Goal: Navigation & Orientation: Find specific page/section

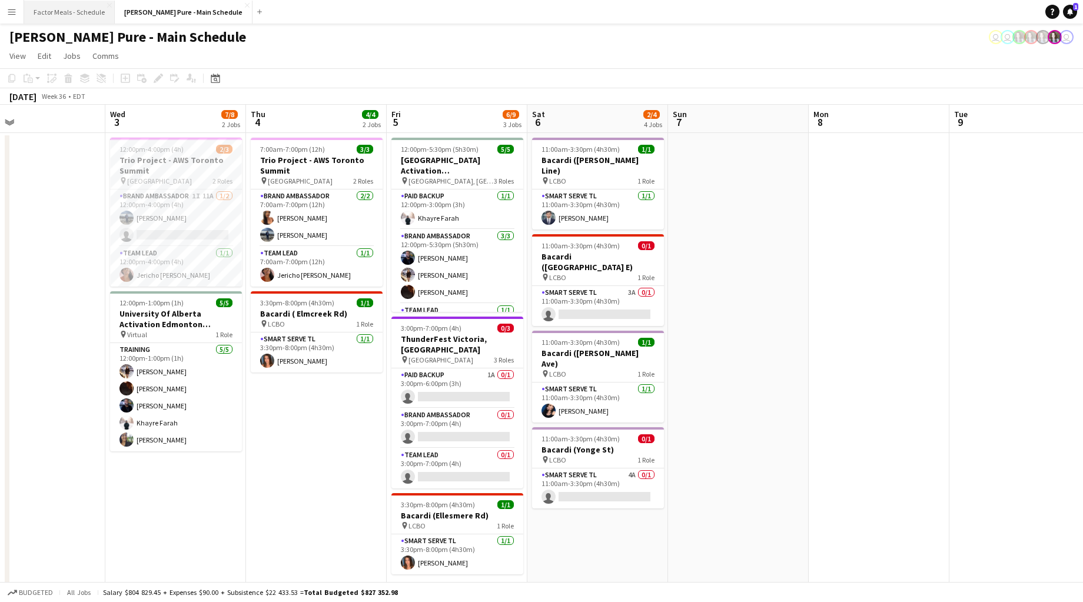
click at [90, 12] on button "Factor Meals - Schedule Close" at bounding box center [69, 12] width 91 height 23
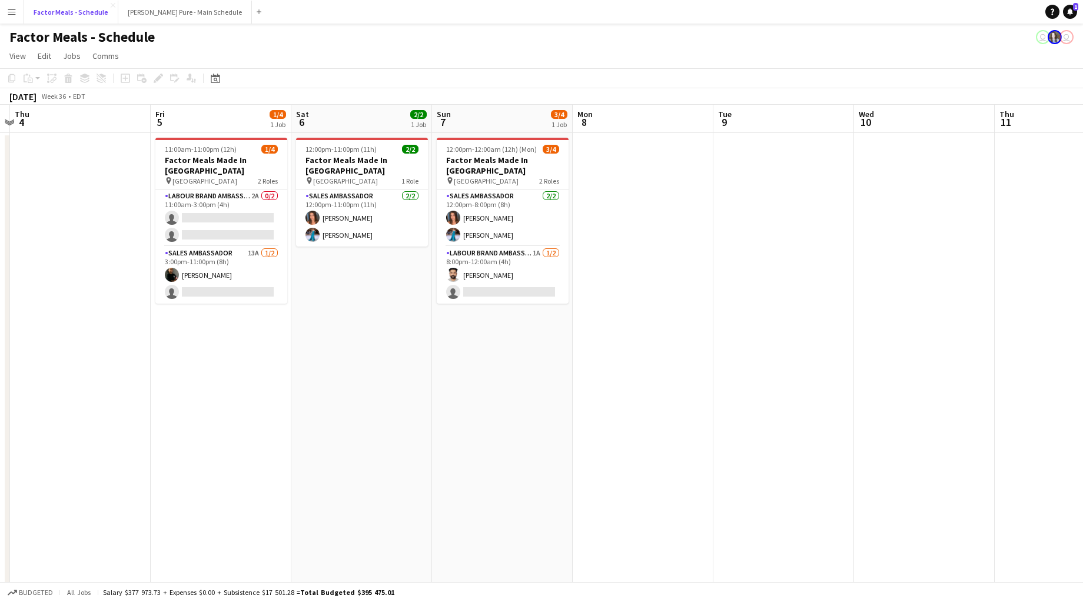
scroll to position [0, 291]
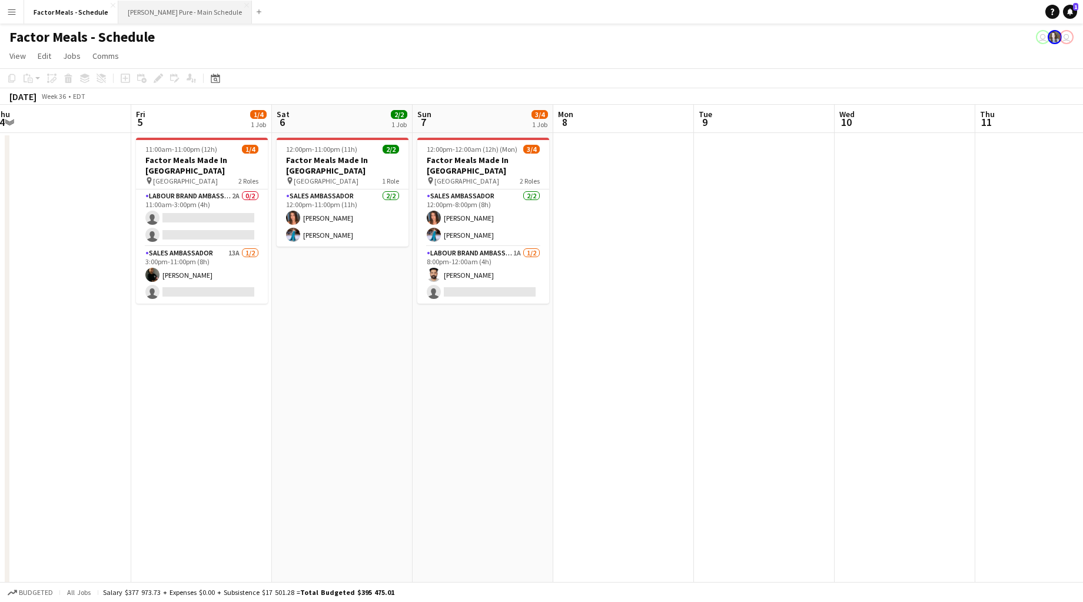
click at [152, 9] on button "[PERSON_NAME] Pure - Main Schedule Close" at bounding box center [185, 12] width 134 height 23
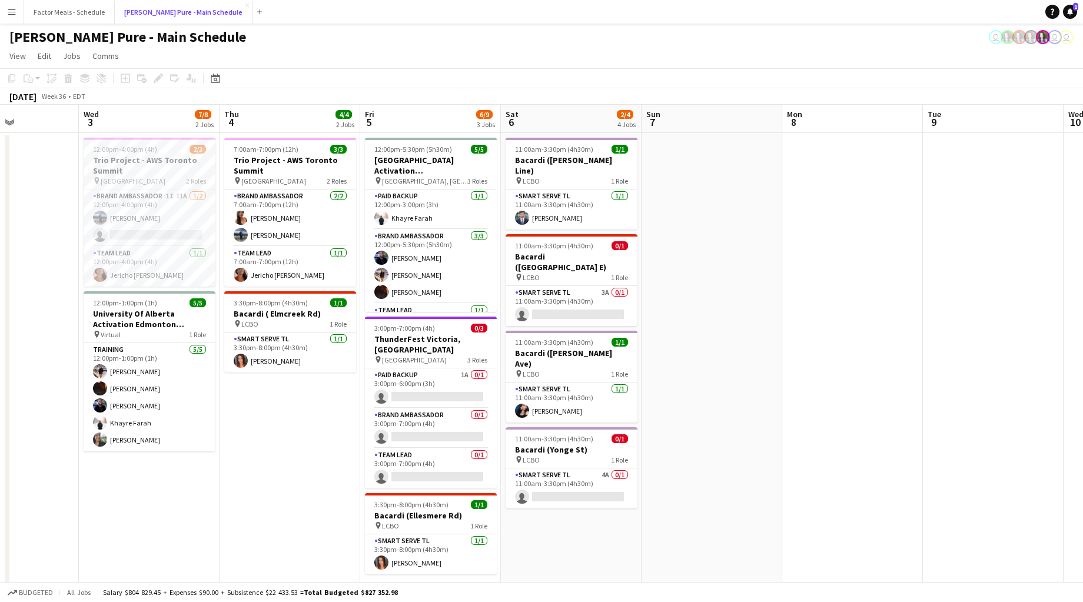
scroll to position [0, 482]
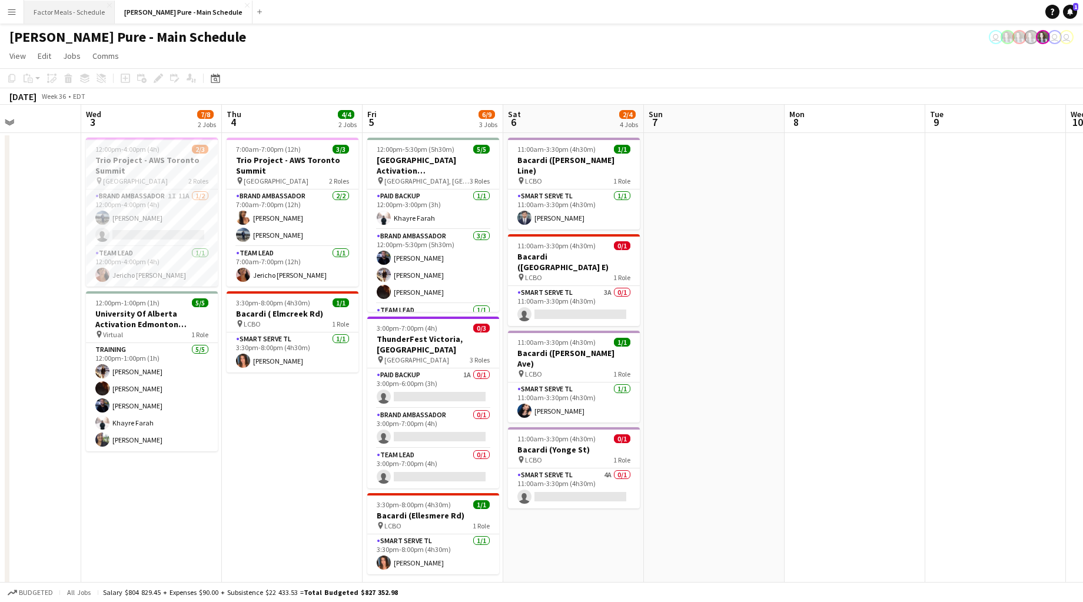
click at [77, 16] on button "Factor Meals - Schedule Close" at bounding box center [69, 12] width 91 height 23
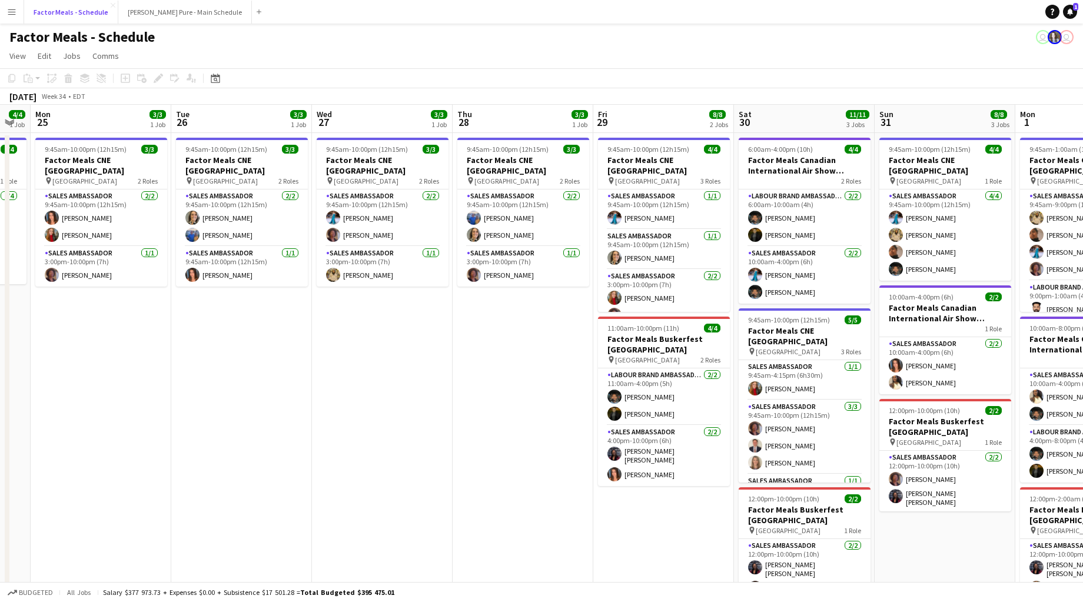
scroll to position [0, 249]
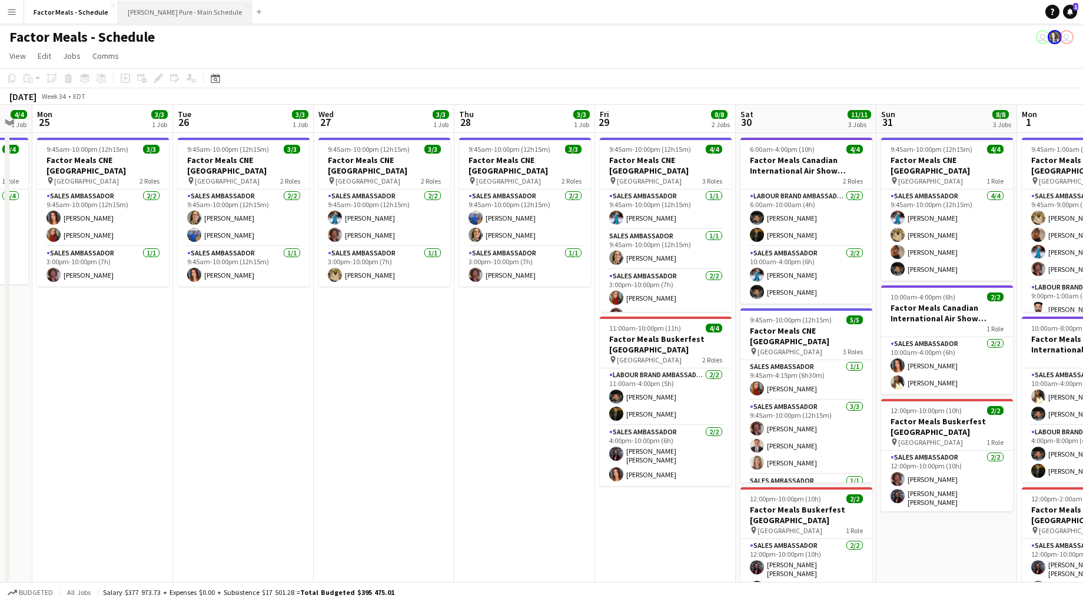
click at [148, 16] on button "[PERSON_NAME] Pure - Main Schedule Close" at bounding box center [185, 12] width 134 height 23
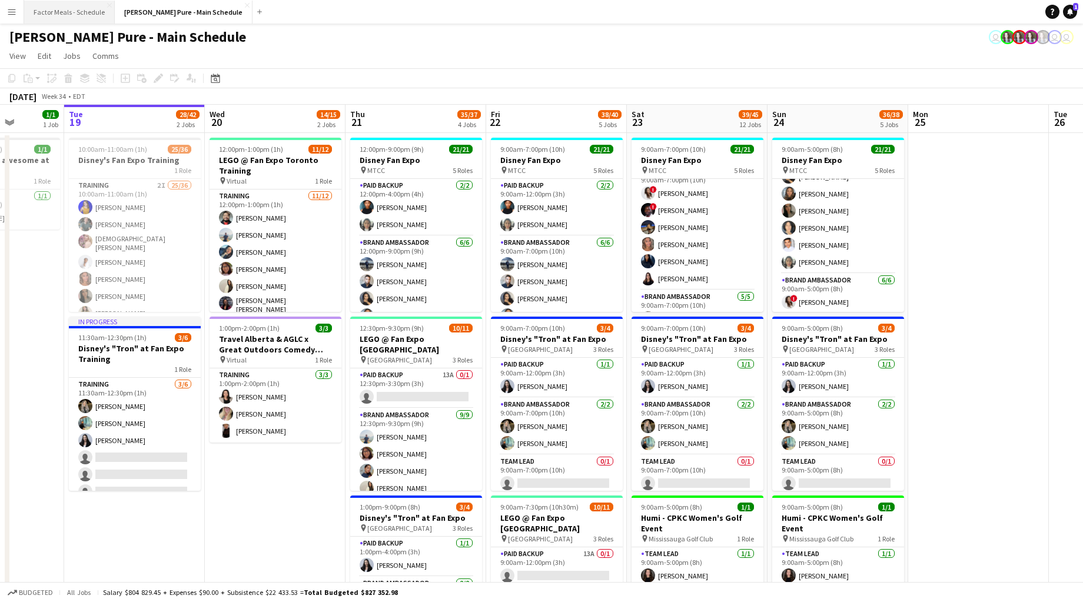
click at [64, 5] on button "Factor Meals - Schedule Close" at bounding box center [69, 12] width 91 height 23
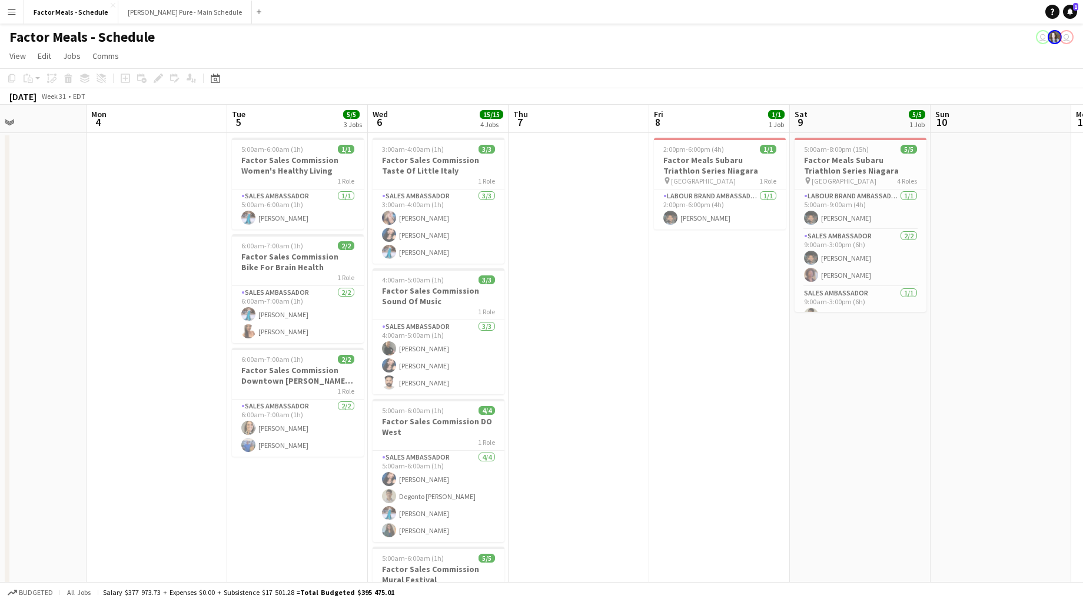
scroll to position [0, 334]
